Goal: Find specific page/section: Find specific page/section

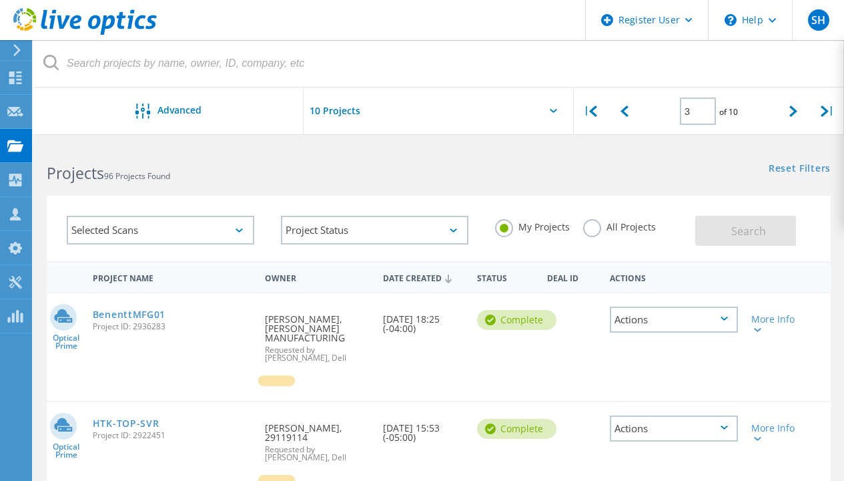
click at [19, 148] on use at bounding box center [15, 145] width 16 height 11
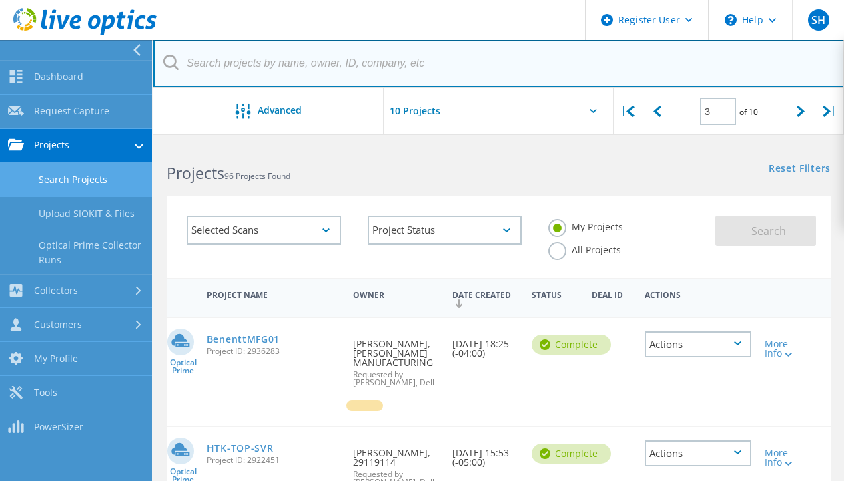
click at [213, 50] on input "text" at bounding box center [500, 63] width 692 height 47
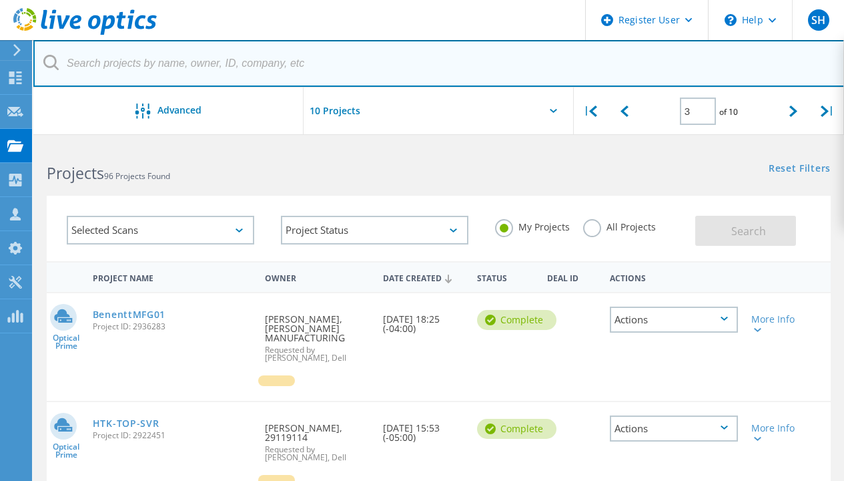
paste input "[EMAIL_ADDRESS][DOMAIN_NAME]"
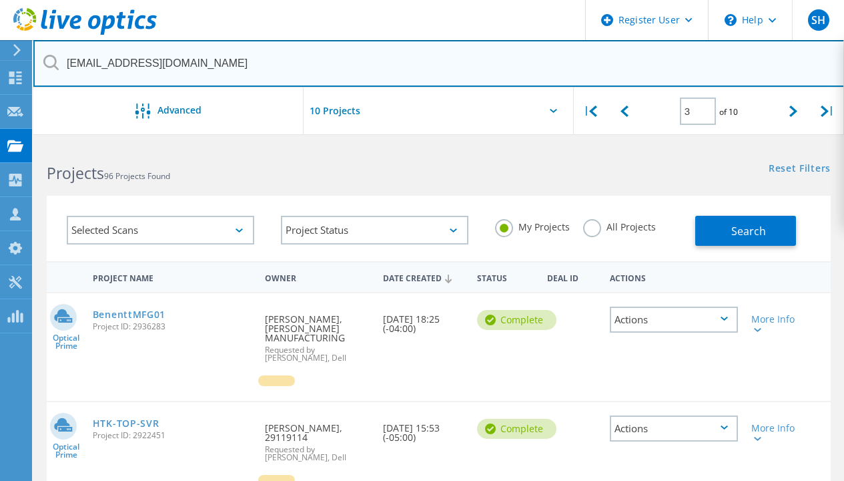
type input "[EMAIL_ADDRESS][DOMAIN_NAME]"
type input "1"
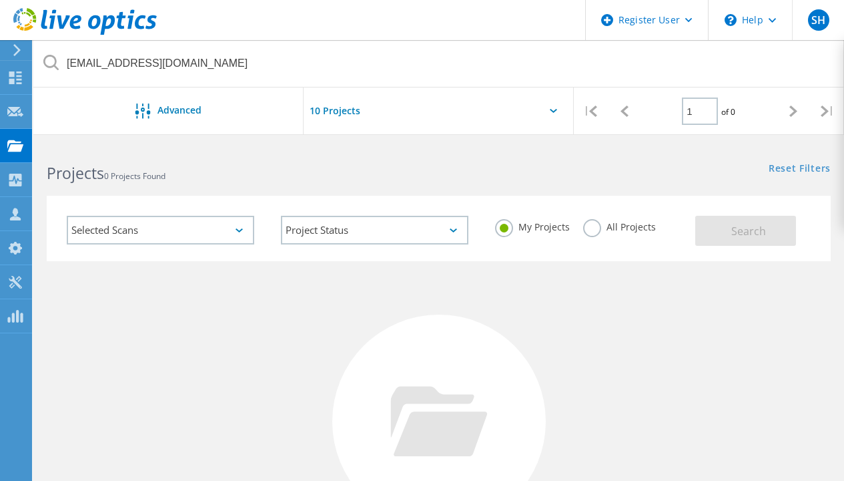
click at [164, 101] on div "Advanced" at bounding box center [168, 110] width 270 height 47
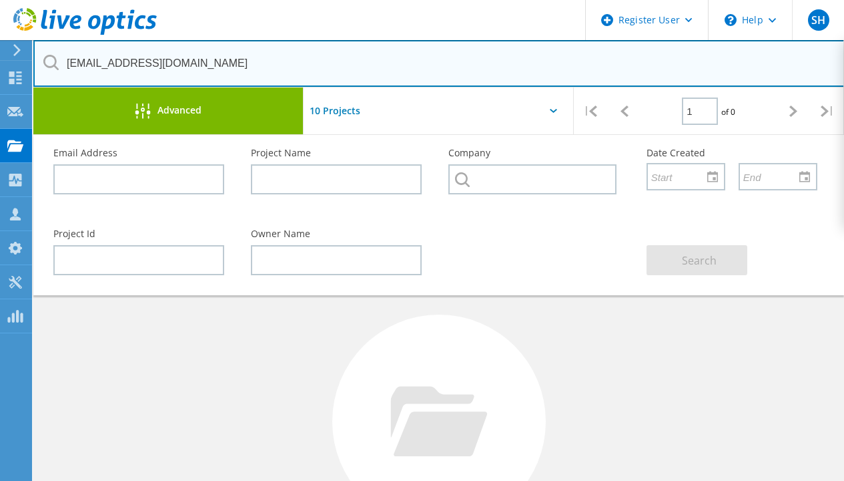
click at [334, 67] on input "[EMAIL_ADDRESS][DOMAIN_NAME]" at bounding box center [439, 63] width 812 height 47
click at [342, 49] on input "[EMAIL_ADDRESS][DOMAIN_NAME]" at bounding box center [439, 63] width 812 height 47
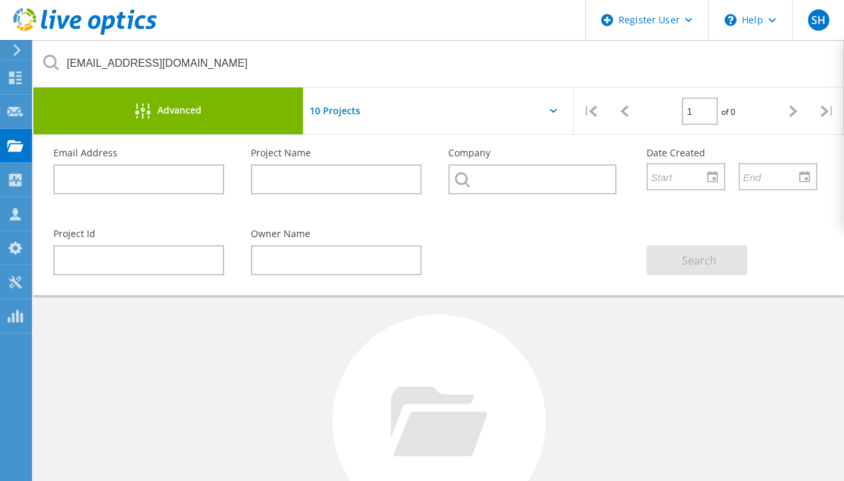
click at [255, 103] on div "Advanced" at bounding box center [168, 110] width 270 height 47
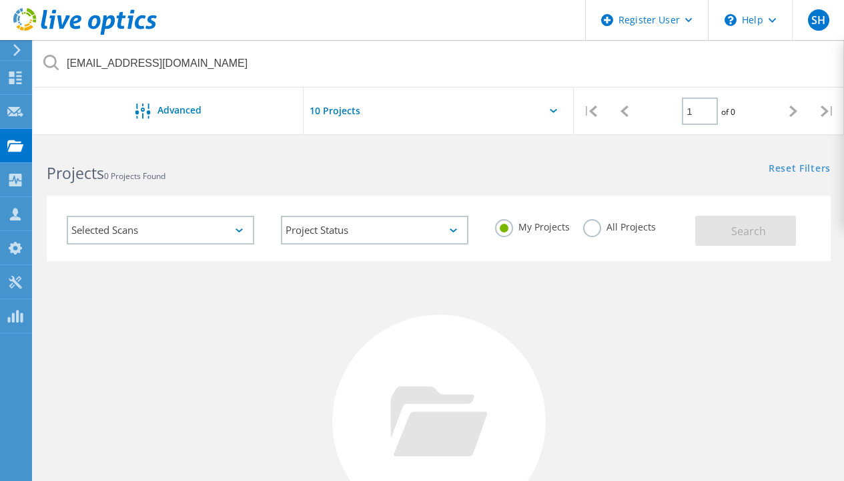
click at [595, 232] on label "All Projects" at bounding box center [619, 225] width 73 height 13
click at [0, 0] on input "All Projects" at bounding box center [0, 0] width 0 height 0
click at [720, 234] on button "Search" at bounding box center [746, 231] width 101 height 30
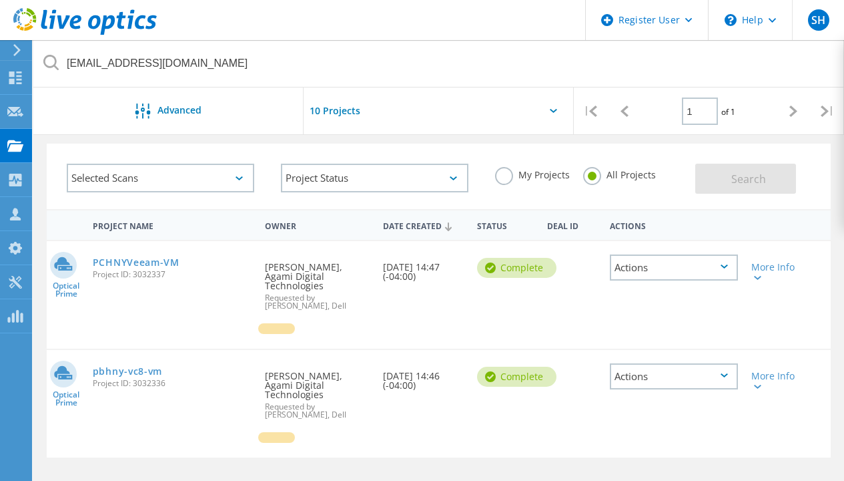
scroll to position [67, 0]
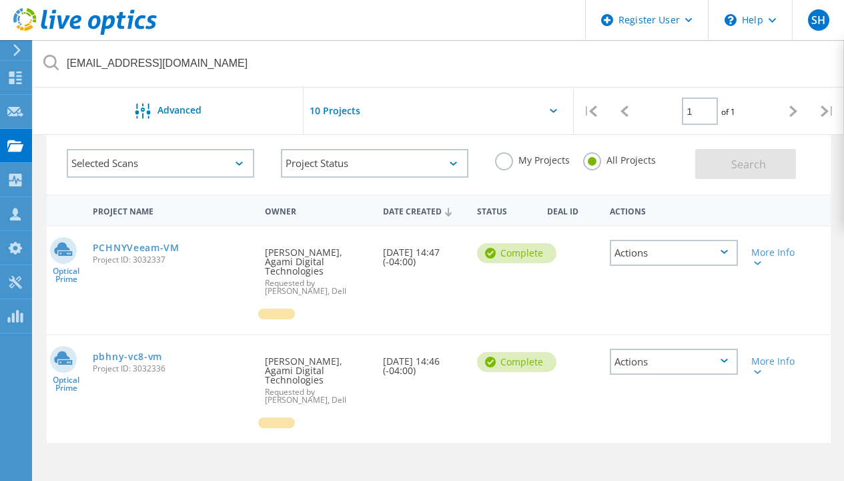
click at [122, 246] on link "PCHNYVeeam-VM" at bounding box center [136, 247] width 87 height 9
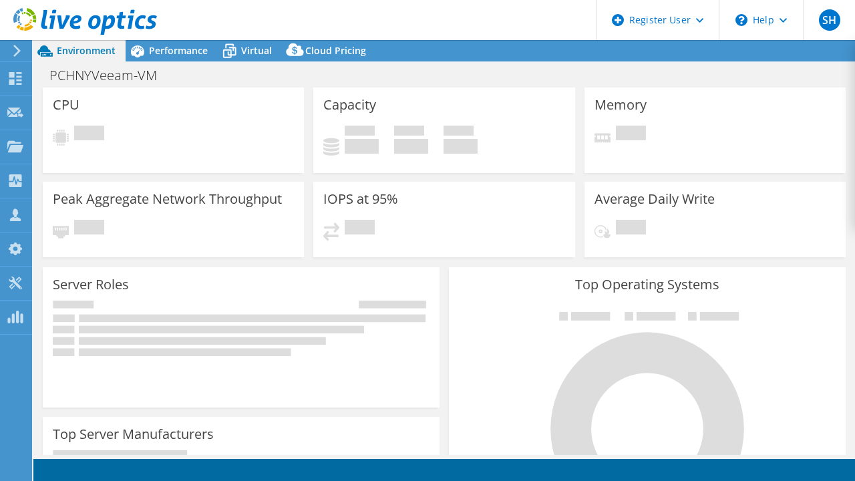
select select "USD"
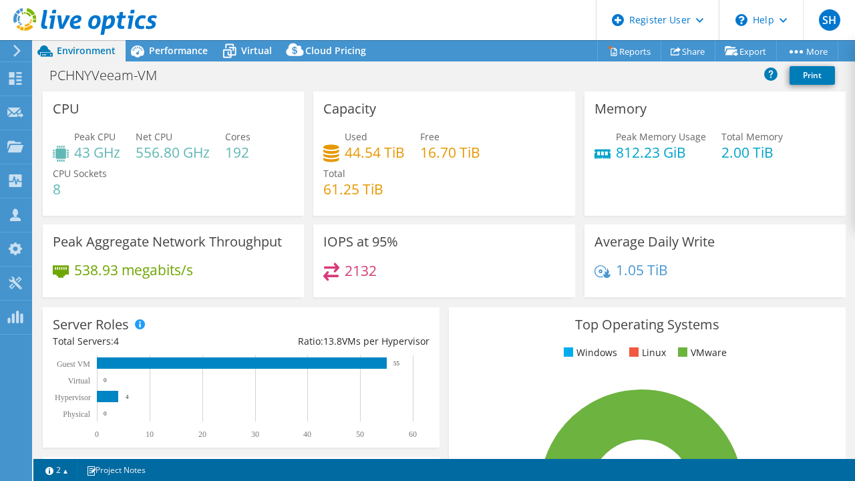
click at [156, 50] on span "Performance" at bounding box center [178, 50] width 59 height 13
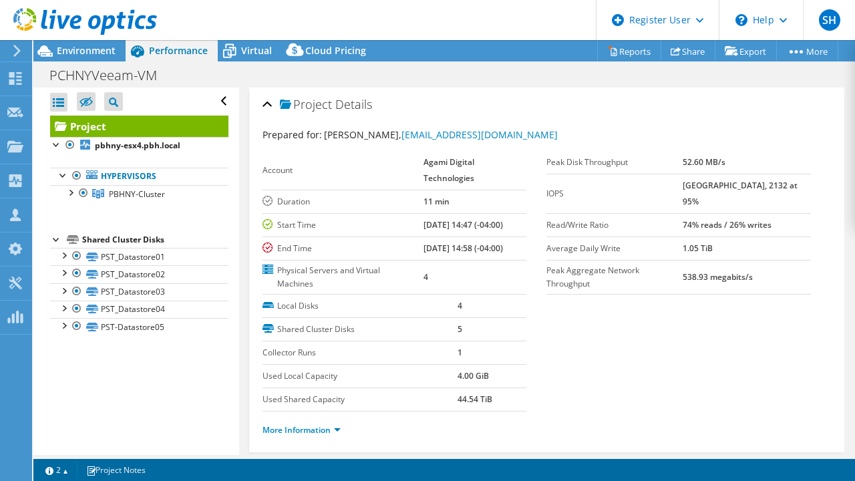
click at [87, 54] on span "Environment" at bounding box center [86, 50] width 59 height 13
